Goal: Use online tool/utility: Utilize a website feature to perform a specific function

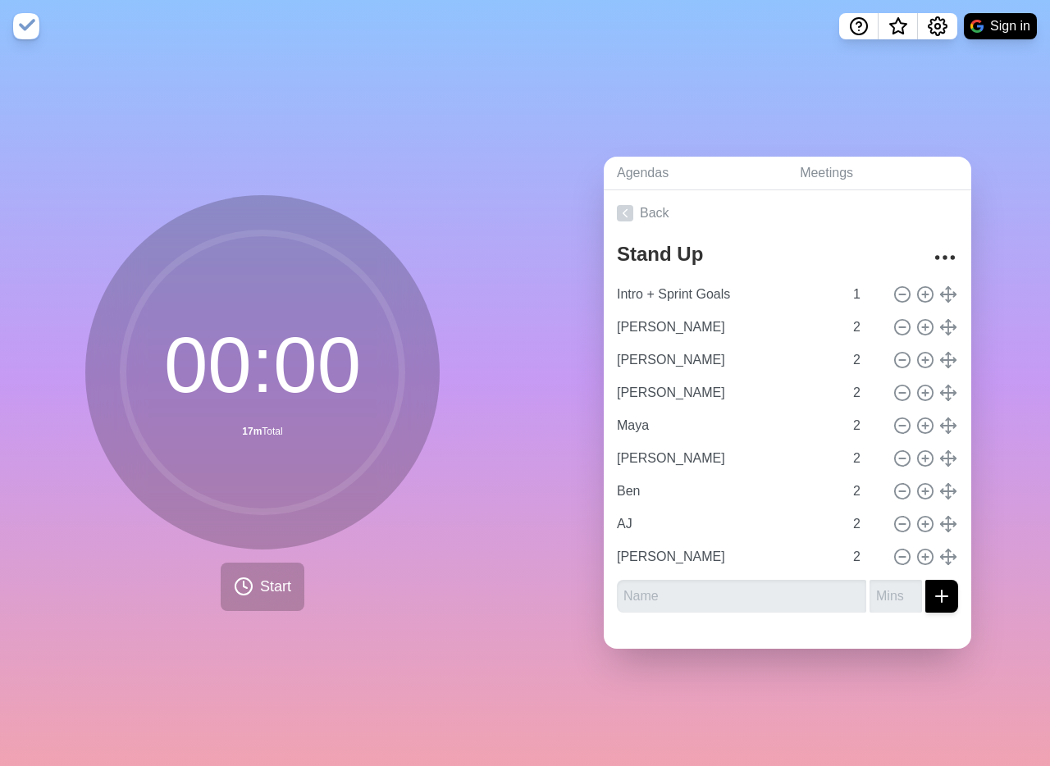
click at [355, 61] on div "00 : 00 17m Total Start" at bounding box center [262, 410] width 525 height 714
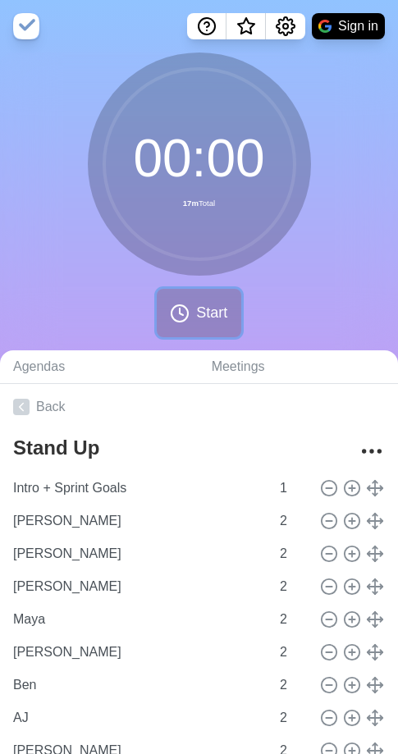
click at [206, 307] on span "Start" at bounding box center [211, 313] width 31 height 22
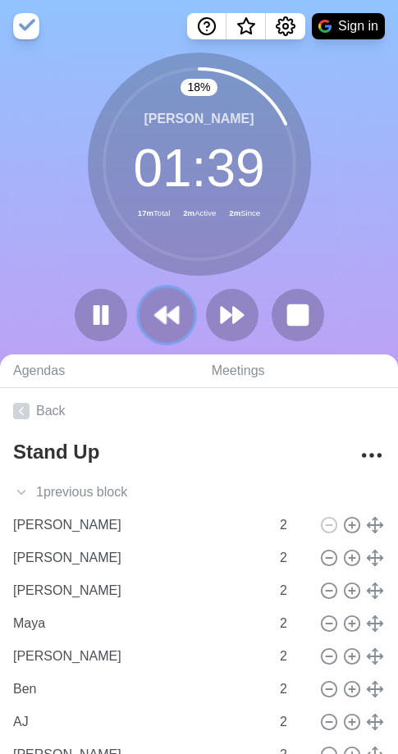
click at [140, 318] on button at bounding box center [166, 314] width 55 height 55
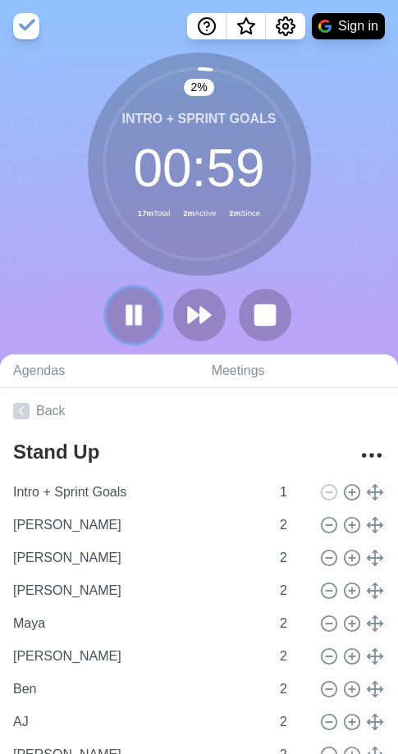
click at [149, 322] on button at bounding box center [133, 314] width 55 height 55
click at [135, 321] on icon at bounding box center [134, 315] width 28 height 28
click at [204, 313] on polygon at bounding box center [205, 315] width 11 height 16
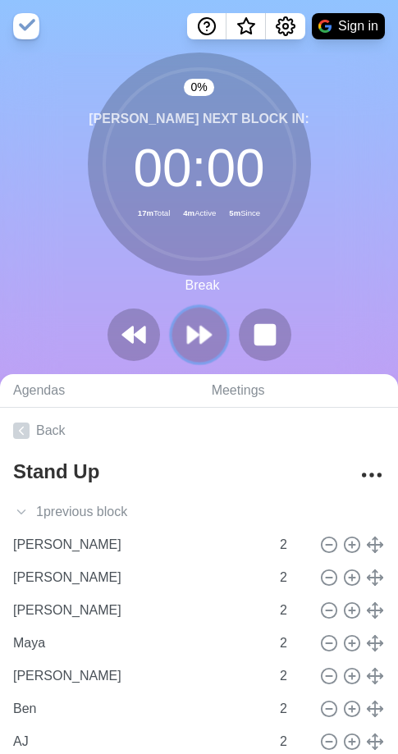
click at [201, 334] on polygon at bounding box center [205, 335] width 11 height 16
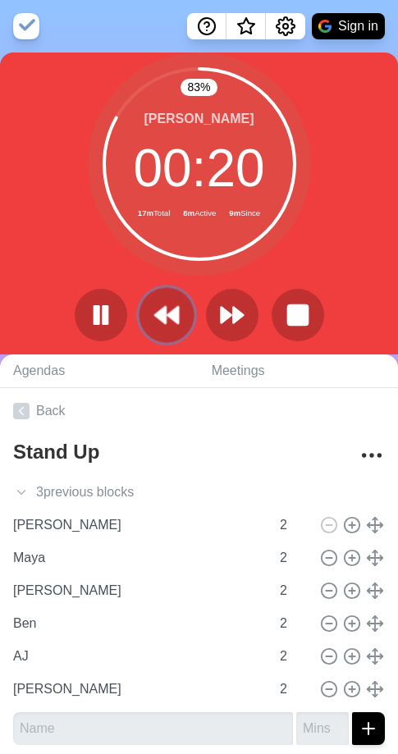
click at [171, 322] on icon at bounding box center [167, 315] width 28 height 28
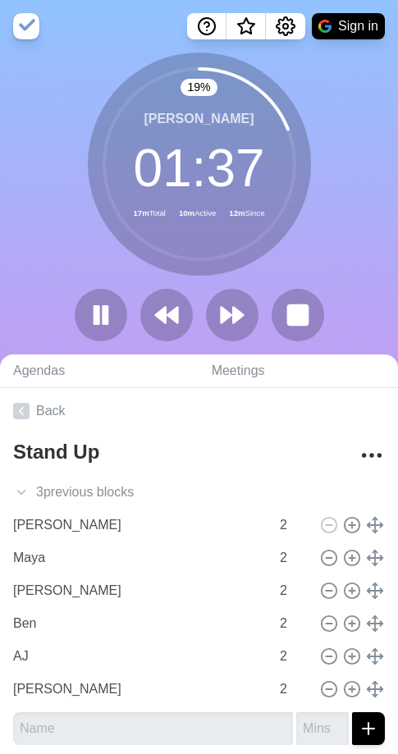
click at [53, 263] on div "19 % [PERSON_NAME] 01 : 37 17m Total 10m Active 12m Since" at bounding box center [199, 204] width 398 height 302
click at [153, 318] on icon at bounding box center [167, 315] width 28 height 28
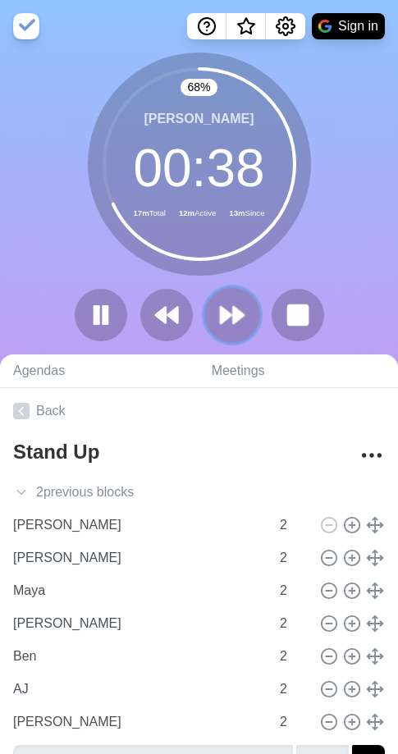
click at [231, 320] on icon at bounding box center [232, 315] width 28 height 28
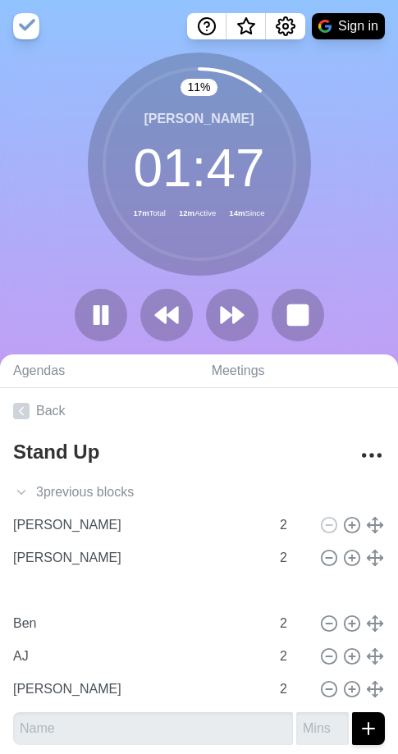
type input "Maya"
type input "[PERSON_NAME]"
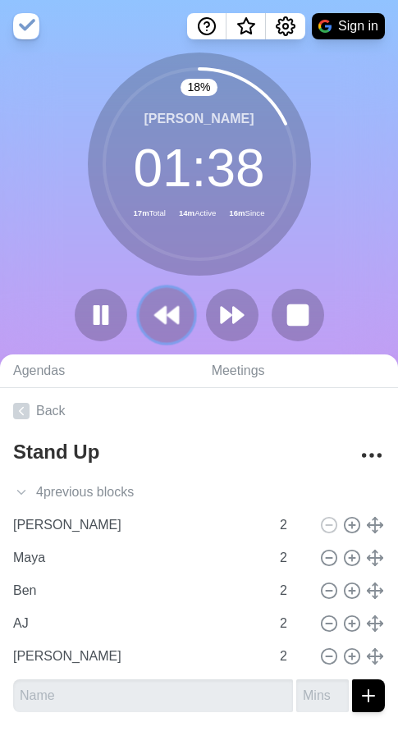
click at [162, 315] on polygon at bounding box center [160, 315] width 11 height 16
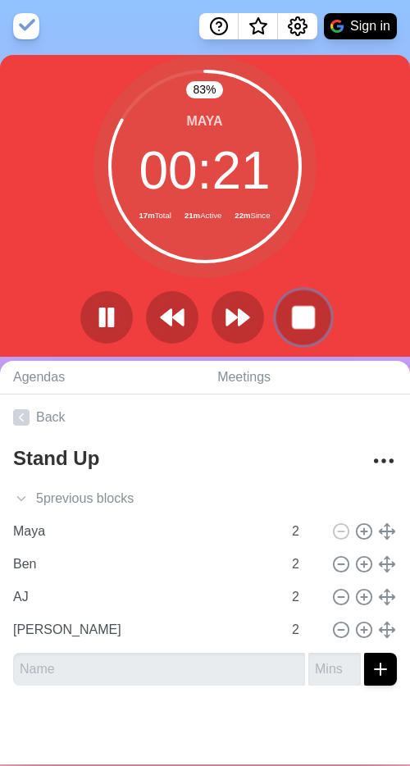
click at [295, 309] on rect at bounding box center [303, 317] width 21 height 21
